Goal: Information Seeking & Learning: Find specific fact

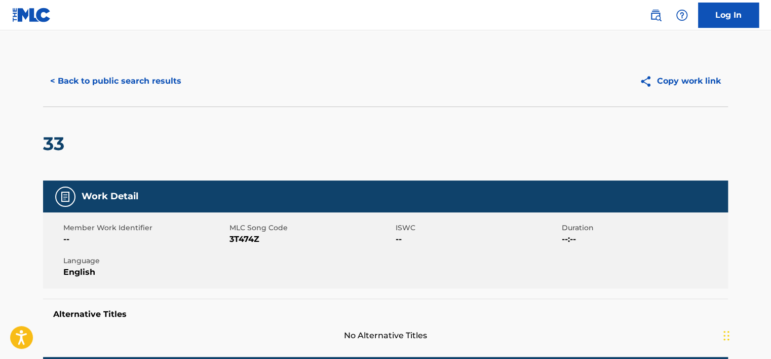
click at [138, 97] on div "< Back to public search results Copy work link" at bounding box center [385, 81] width 685 height 51
click at [136, 87] on button "< Back to public search results" at bounding box center [115, 80] width 145 height 25
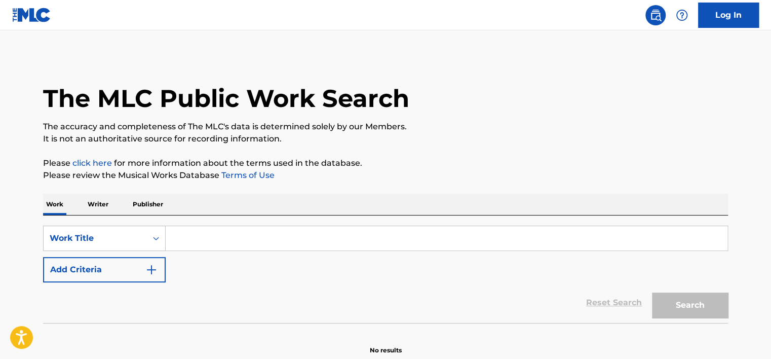
click at [197, 243] on input "Search Form" at bounding box center [447, 238] width 562 height 24
paste input "Freedom To Stay"
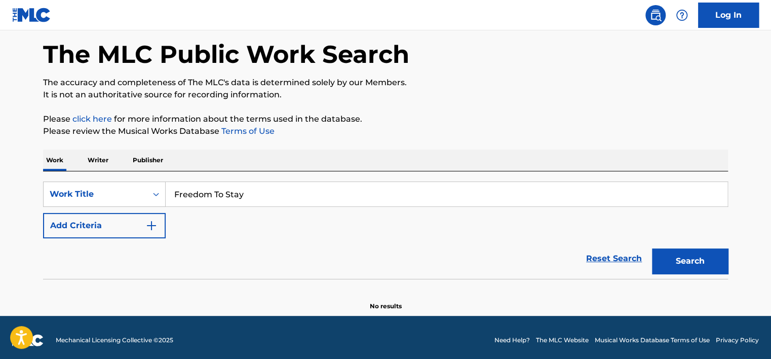
scroll to position [49, 0]
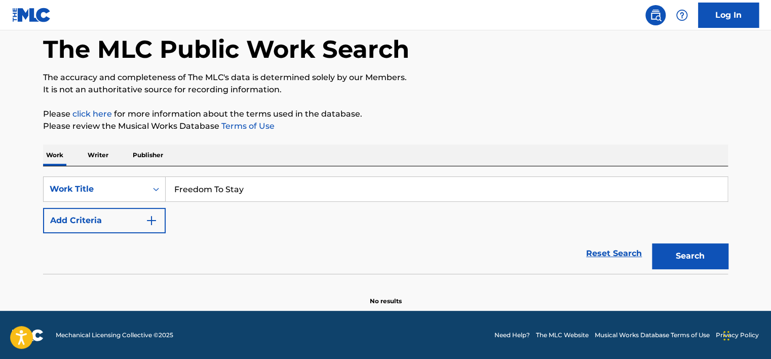
type input "Freedom To Stay"
click at [666, 248] on button "Search" at bounding box center [690, 255] width 76 height 25
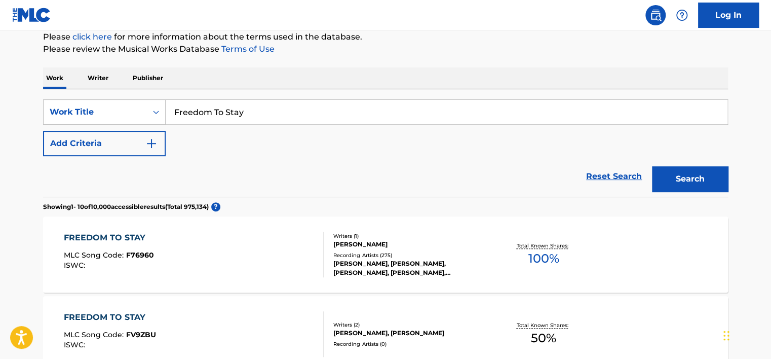
scroll to position [201, 0]
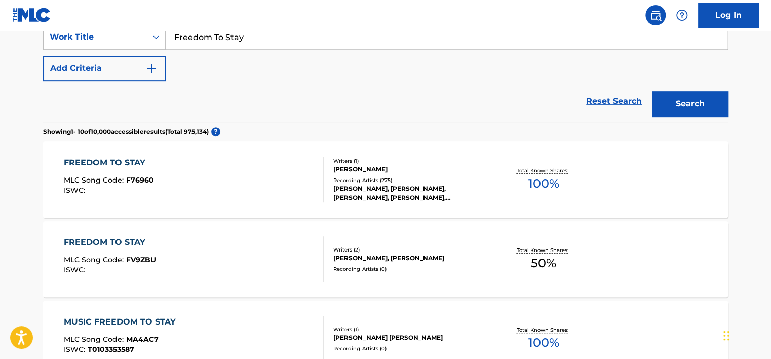
click at [209, 169] on div "FREEDOM TO STAY MLC Song Code : F76960 ISWC :" at bounding box center [194, 180] width 260 height 46
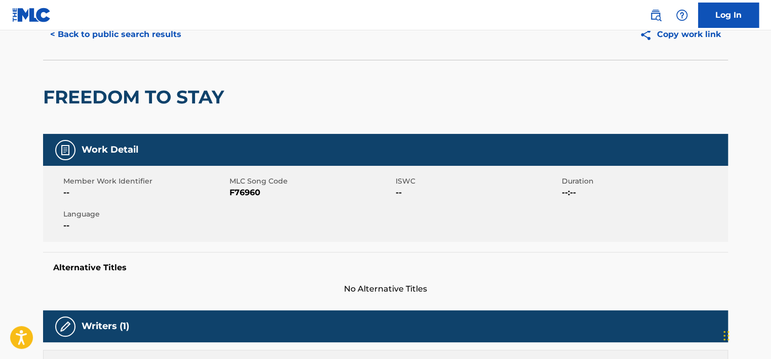
scroll to position [304, 0]
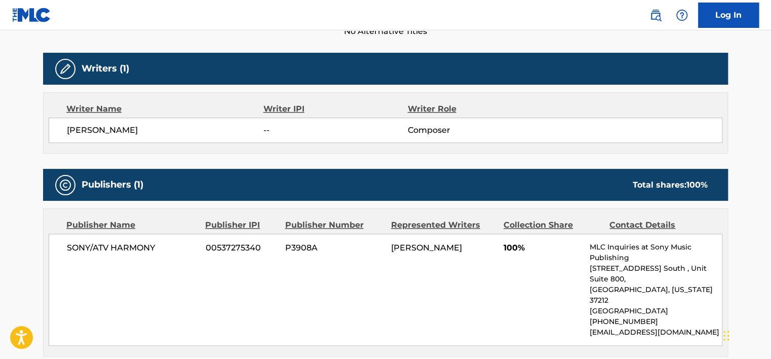
click at [235, 242] on span "00537275340" at bounding box center [242, 248] width 72 height 12
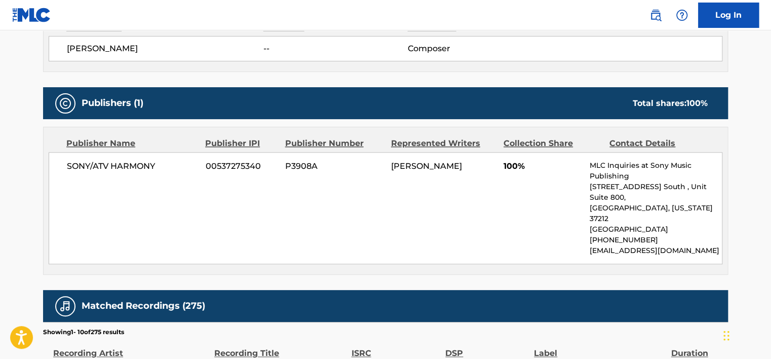
scroll to position [405, 0]
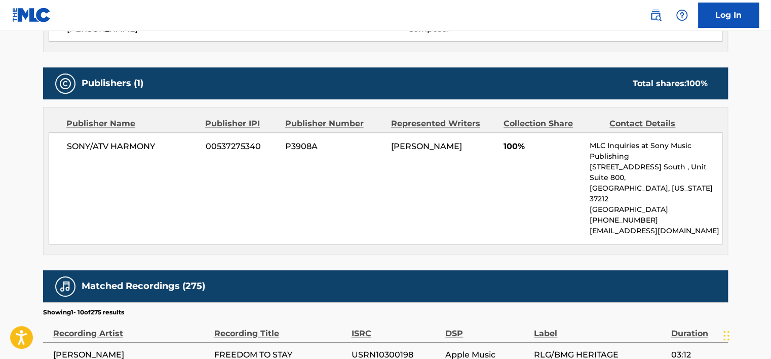
click at [129, 146] on span "SONY/ATV HARMONY" at bounding box center [132, 146] width 131 height 12
copy div "SONY/ATV HARMONY"
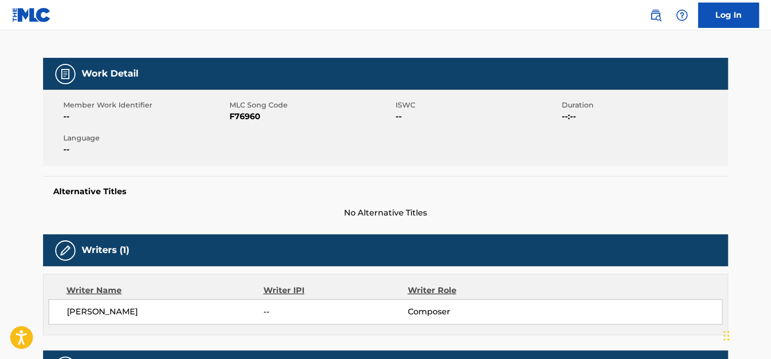
scroll to position [101, 0]
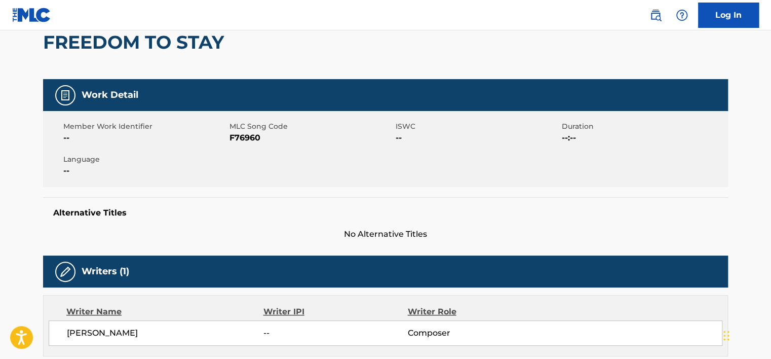
click at [232, 131] on span "MLC Song Code" at bounding box center [312, 126] width 164 height 11
click at [237, 140] on span "F76960" at bounding box center [312, 138] width 164 height 12
copy span "F76960"
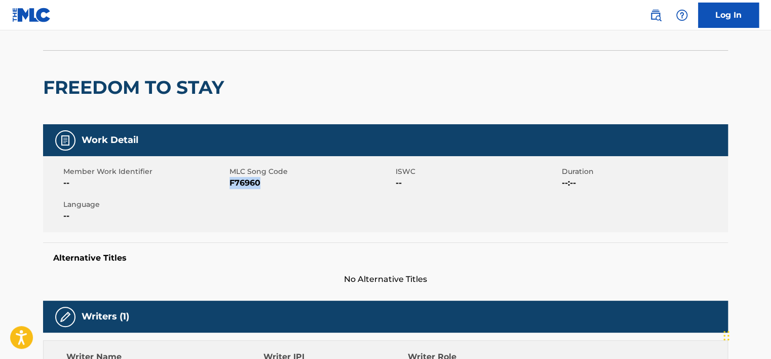
scroll to position [0, 0]
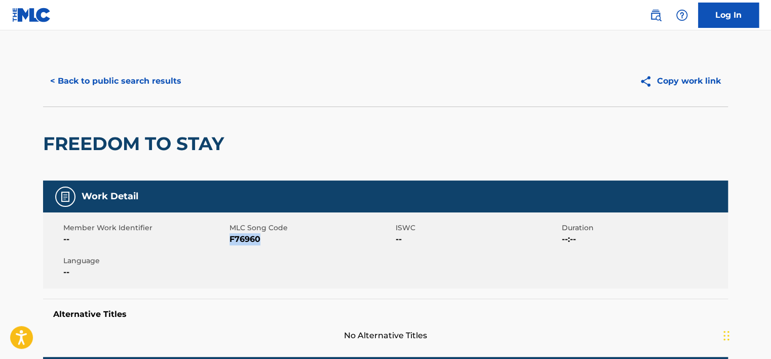
click at [172, 87] on button "< Back to public search results" at bounding box center [115, 80] width 145 height 25
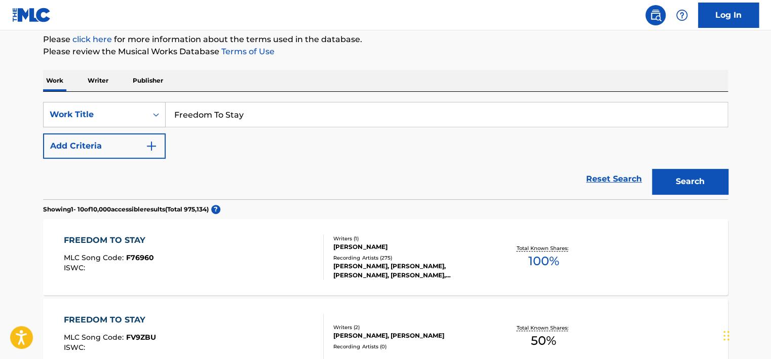
scroll to position [100, 0]
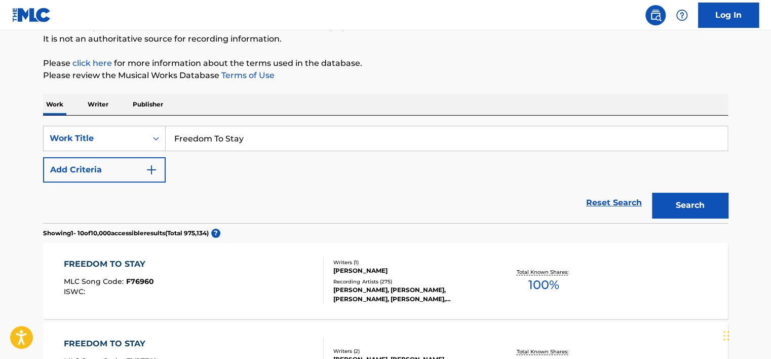
click at [246, 133] on input "Freedom To Stay" at bounding box center [447, 138] width 562 height 24
paste input "Kusapiling"
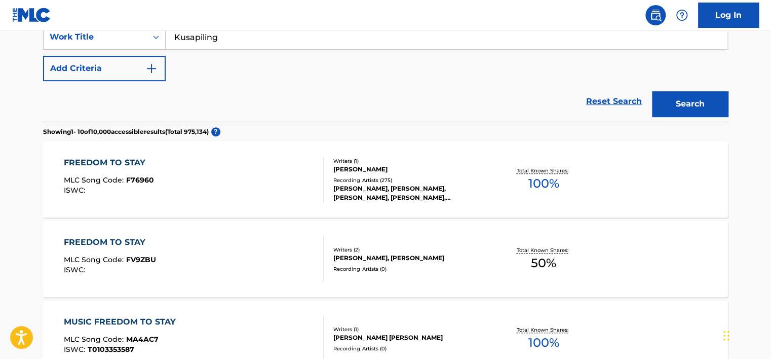
click at [668, 97] on button "Search" at bounding box center [690, 103] width 76 height 25
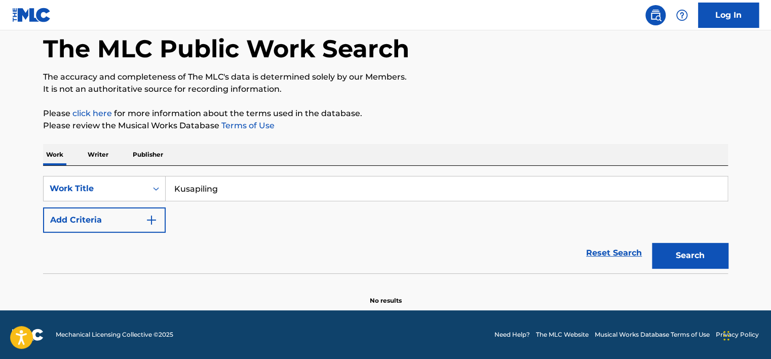
scroll to position [49, 0]
click at [197, 188] on input "Kusapiling" at bounding box center [447, 189] width 562 height 24
paste input "Rodeo Drive"
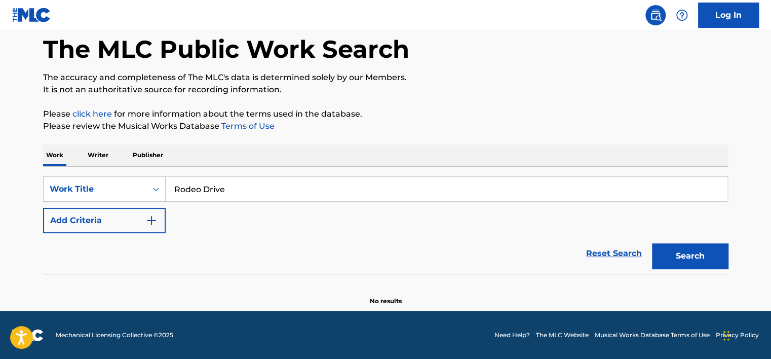
type input "Rodeo Drive"
click at [138, 219] on button "Add Criteria" at bounding box center [104, 220] width 123 height 25
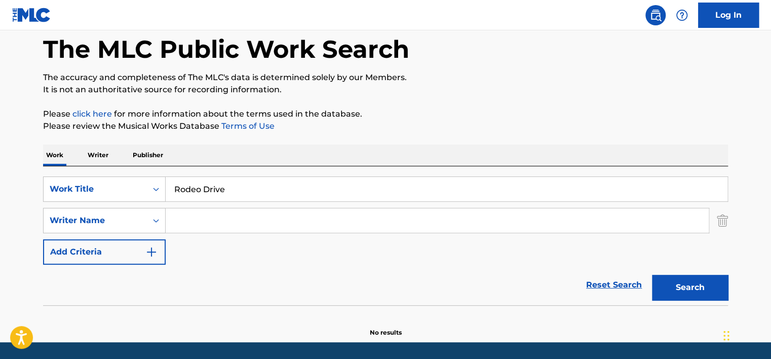
click at [250, 208] on div "Search Form" at bounding box center [438, 220] width 544 height 25
click at [255, 216] on input "Search Form" at bounding box center [437, 220] width 543 height 24
paste input "Daystar [PERSON_NAME]"
type input "Daystar [PERSON_NAME]"
click at [659, 283] on button "Search" at bounding box center [690, 287] width 76 height 25
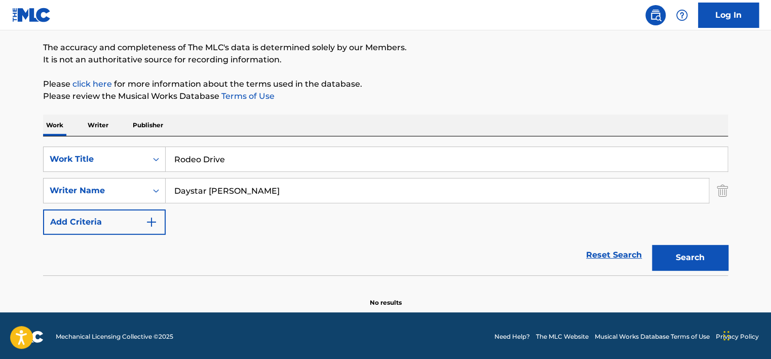
scroll to position [81, 0]
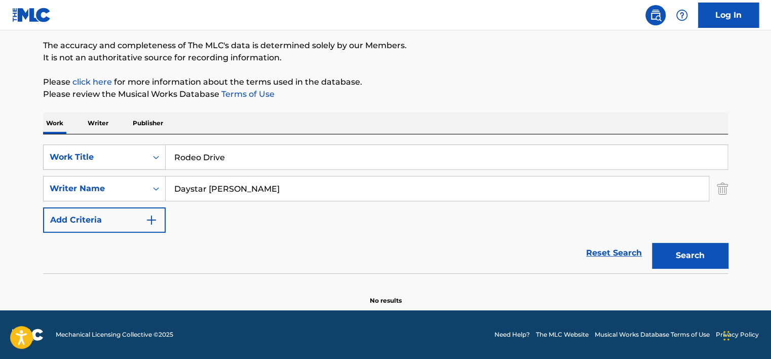
click at [199, 145] on input "Rodeo Drive" at bounding box center [447, 157] width 562 height 24
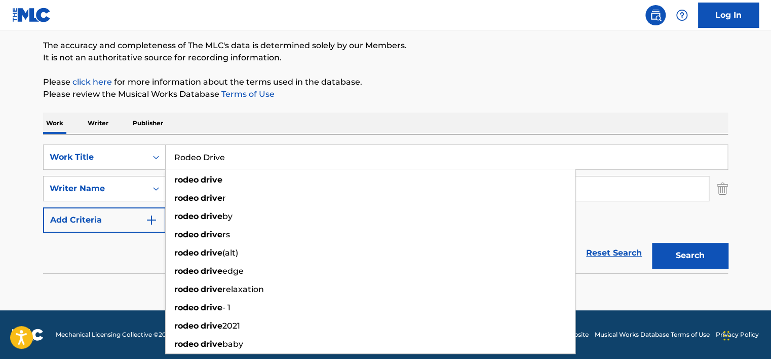
click at [199, 145] on input "Rodeo Drive" at bounding box center [447, 157] width 562 height 24
paste input "KCMO Anthem"
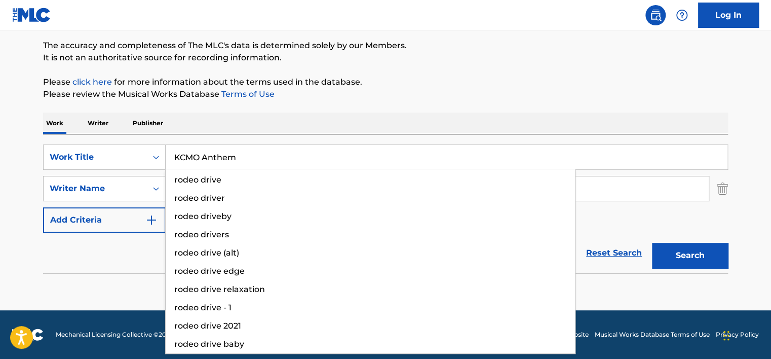
type input "KCMO Anthem"
click at [259, 124] on div "Work Writer Publisher" at bounding box center [385, 122] width 685 height 21
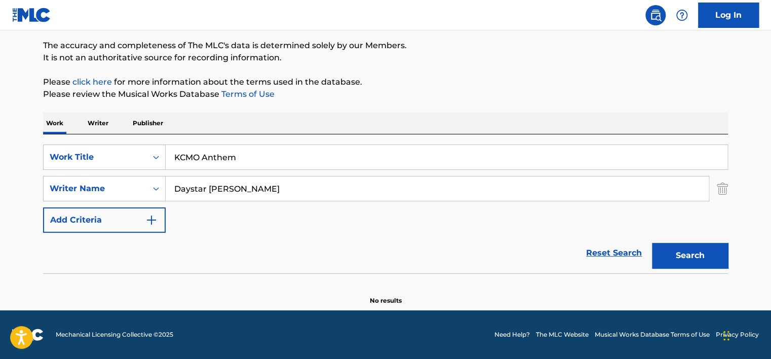
click at [246, 180] on input "Daystar [PERSON_NAME]" at bounding box center [437, 188] width 543 height 24
click at [652, 243] on button "Search" at bounding box center [690, 255] width 76 height 25
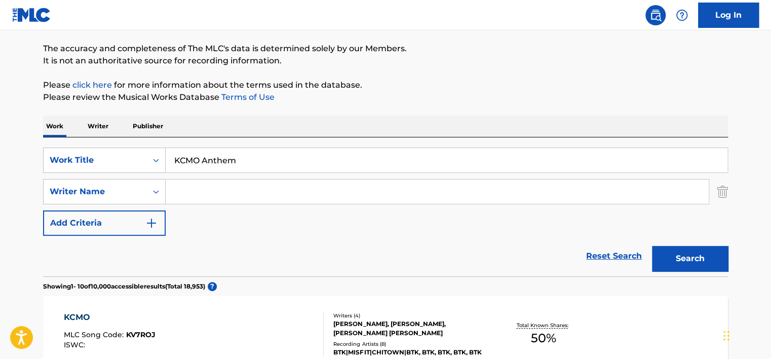
scroll to position [101, 0]
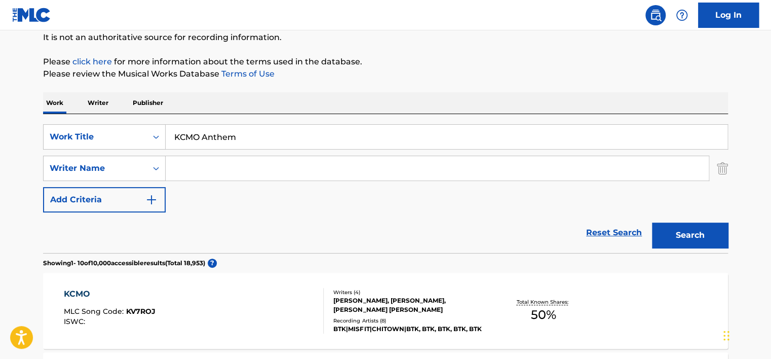
drag, startPoint x: 242, startPoint y: 119, endPoint x: 244, endPoint y: 132, distance: 13.3
click at [242, 118] on div "SearchWithCriteria4ebaa97b-78ff-438c-91b9-c6c63167cafa Work Title KCMO Anthem S…" at bounding box center [385, 183] width 685 height 139
click at [246, 143] on input "KCMO Anthem" at bounding box center [447, 137] width 562 height 24
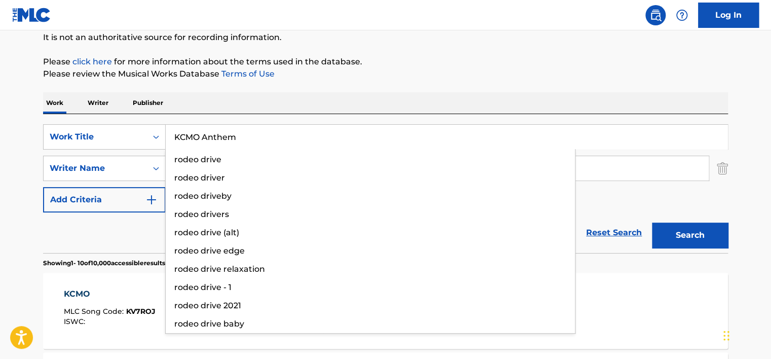
click at [246, 143] on input "KCMO Anthem" at bounding box center [447, 137] width 562 height 24
paste input "economics of war"
type input "economics of war"
click at [673, 233] on button "Search" at bounding box center [690, 234] width 76 height 25
